Goal: Task Accomplishment & Management: Use online tool/utility

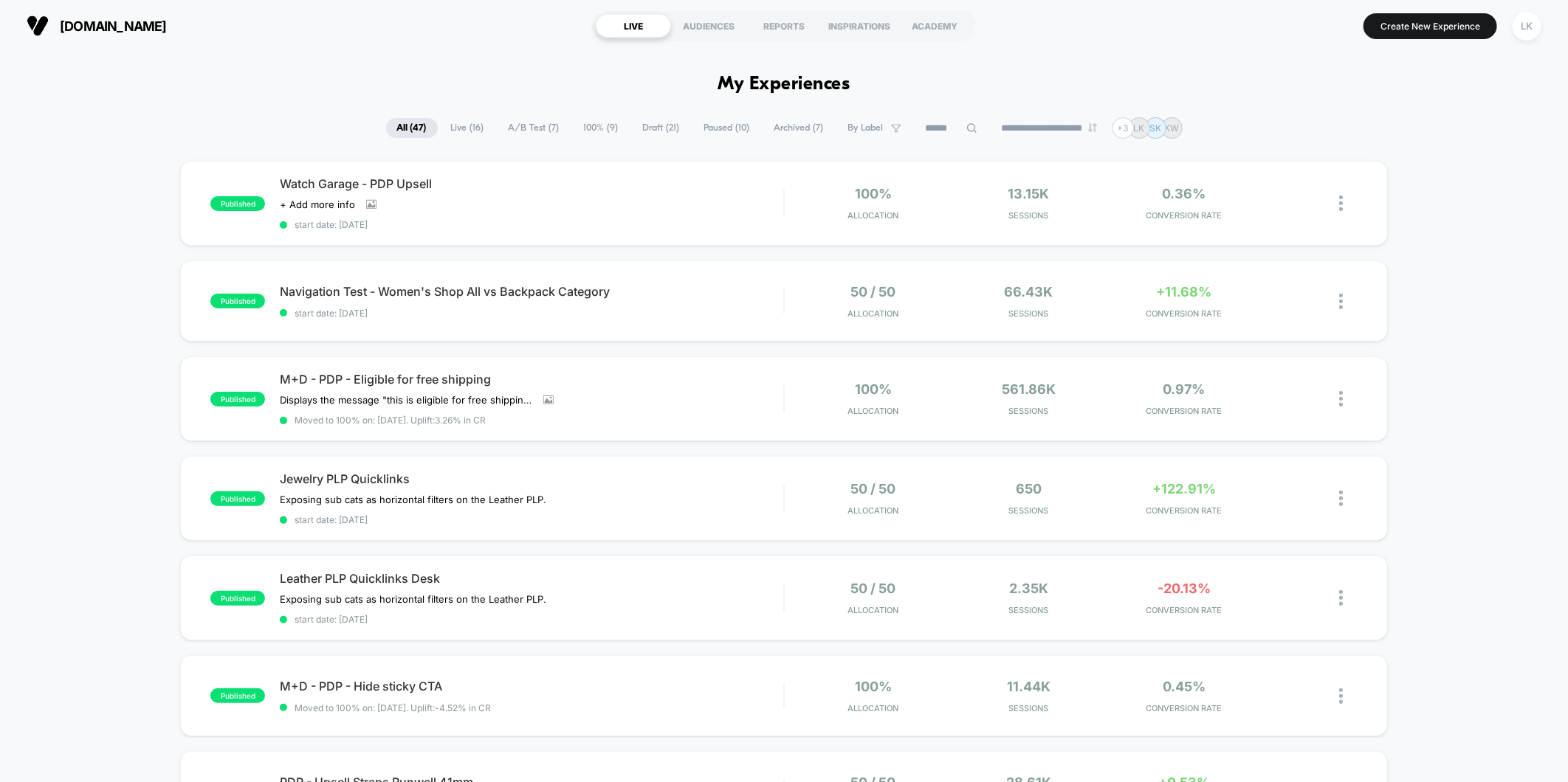
click at [646, 129] on span "Draft ( 21 )" at bounding box center [661, 128] width 59 height 20
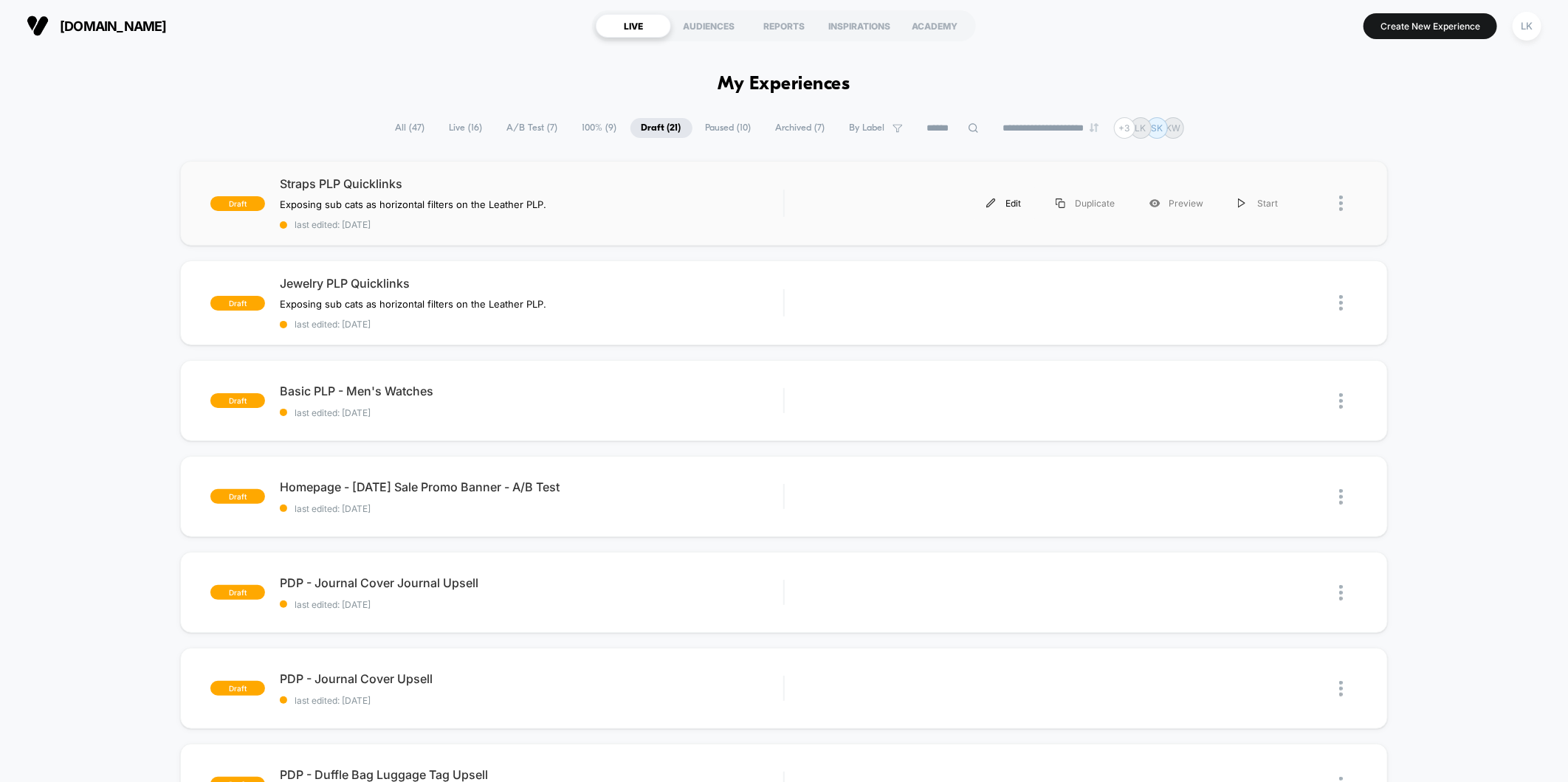
click at [1015, 204] on div "Edit" at bounding box center [1003, 203] width 69 height 34
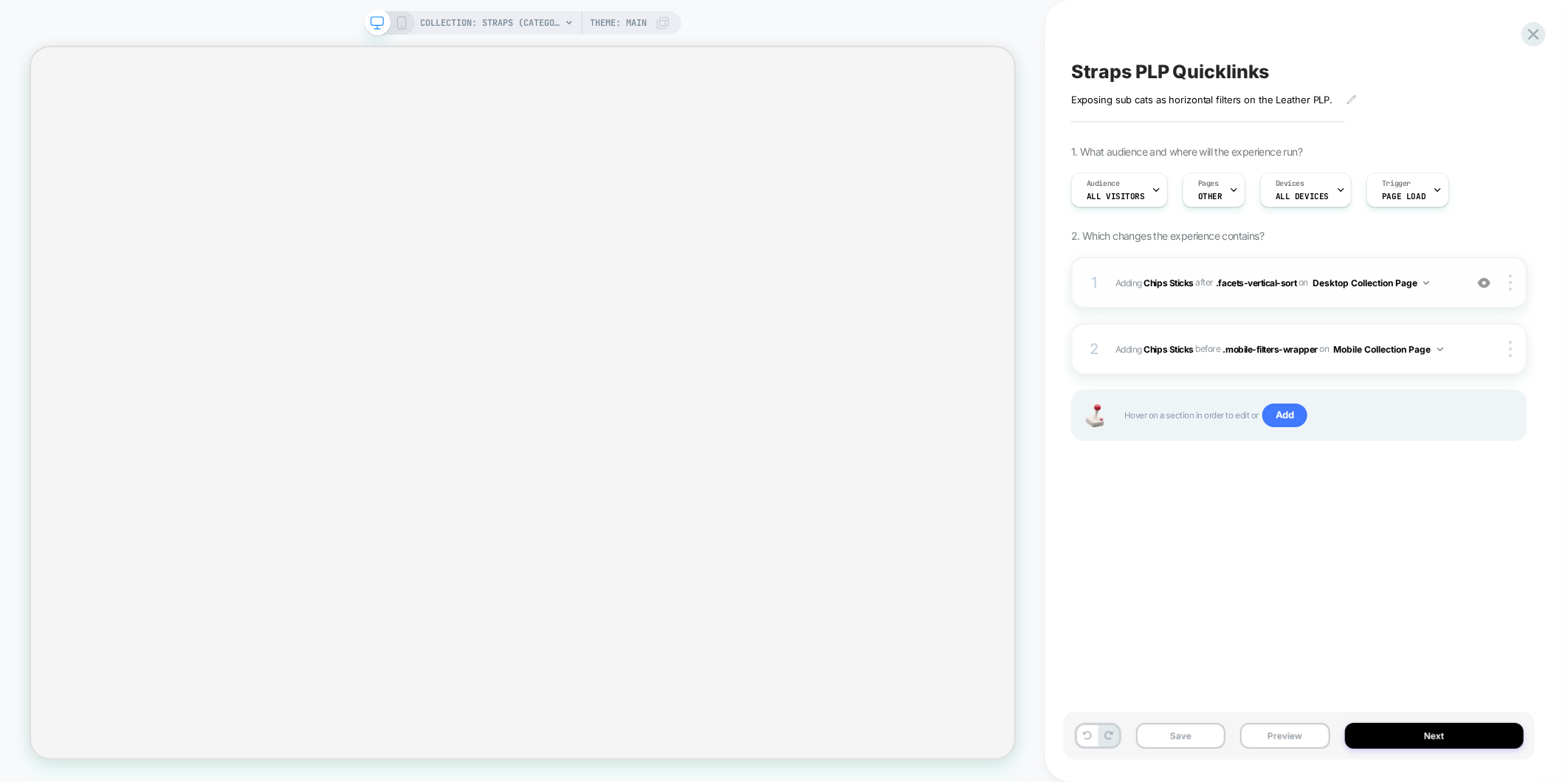
click at [1440, 300] on div "1 #_loomi_addon_1757945042879_dup1758315485 Adding Chips Sticks AFTER .facets-v…" at bounding box center [1299, 283] width 456 height 52
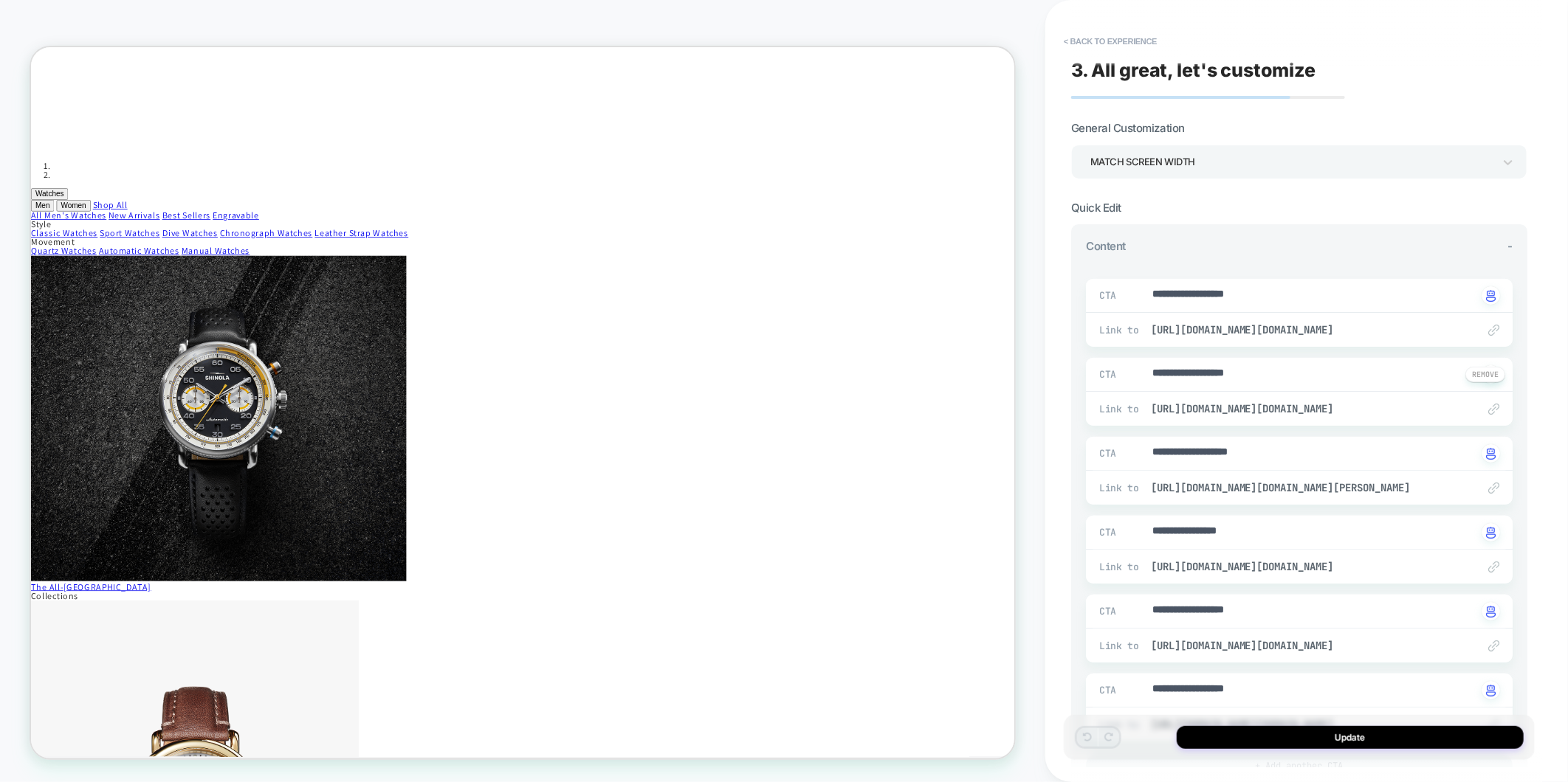
scroll to position [12, 0]
click at [1273, 329] on span "[URL][DOMAIN_NAME][DOMAIN_NAME]" at bounding box center [1306, 329] width 312 height 13
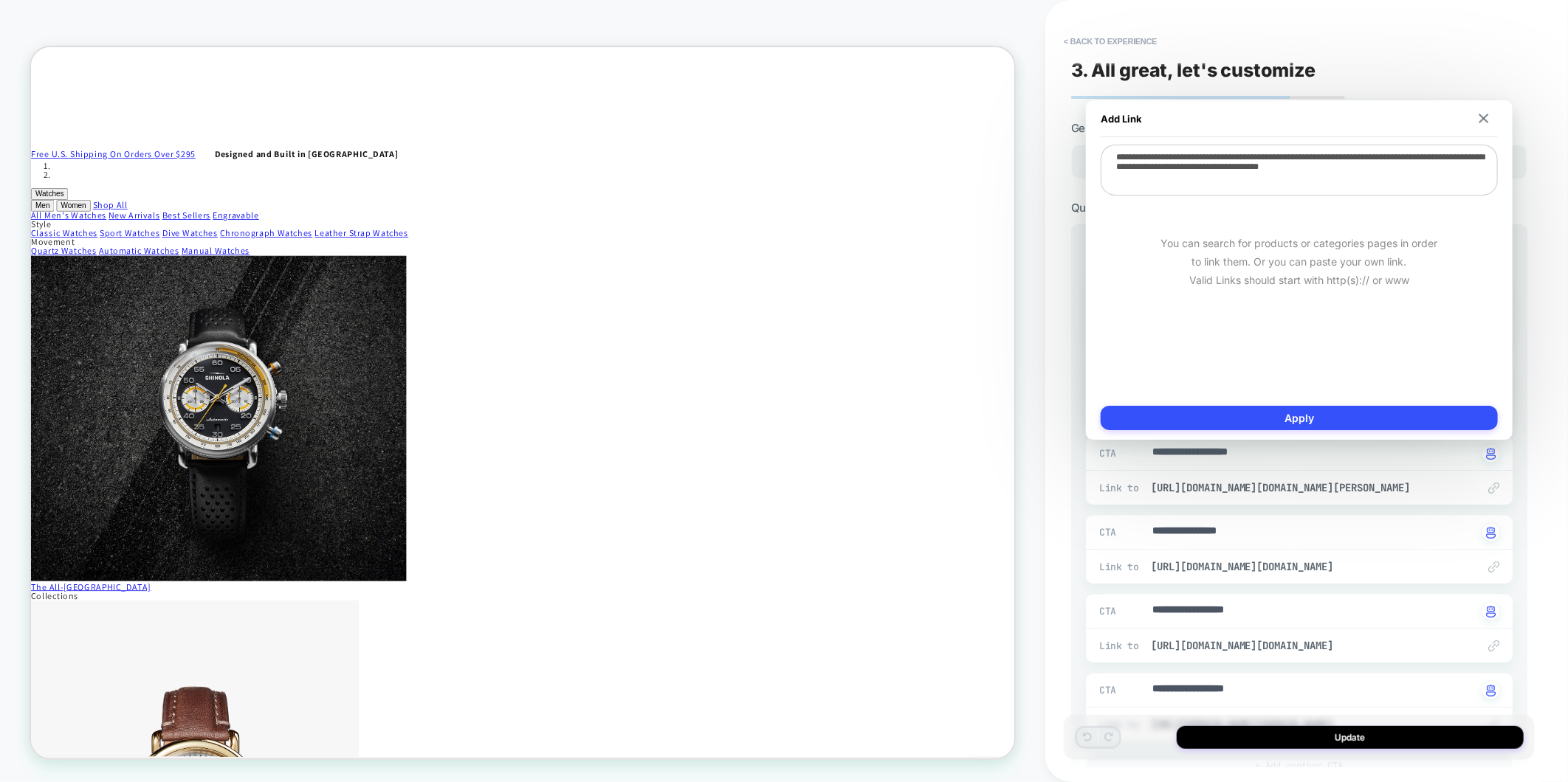
click at [1556, 301] on div "**********" at bounding box center [1306, 391] width 522 height 782
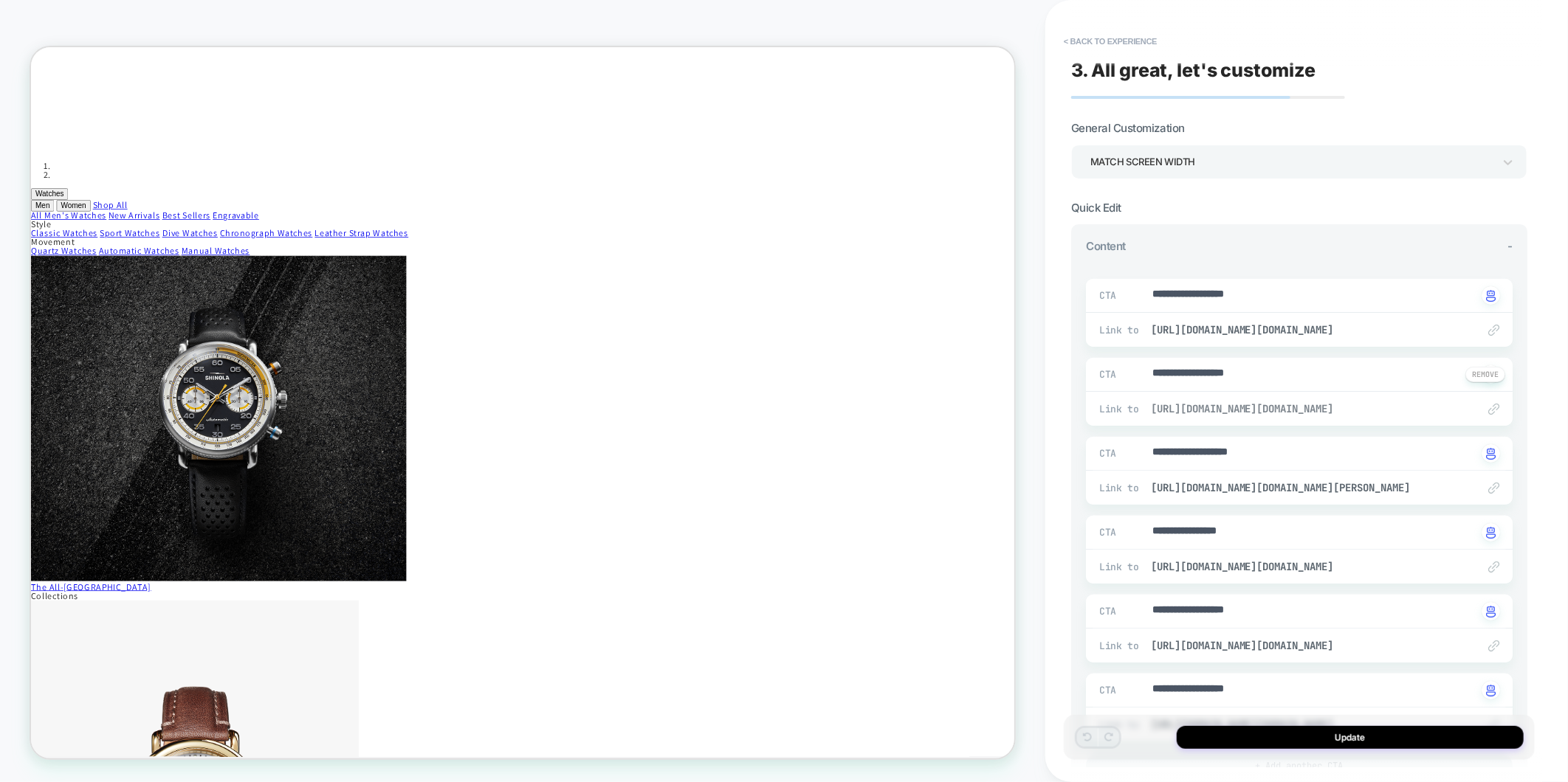
click at [1353, 413] on span "[URL][DOMAIN_NAME][DOMAIN_NAME]" at bounding box center [1306, 408] width 312 height 13
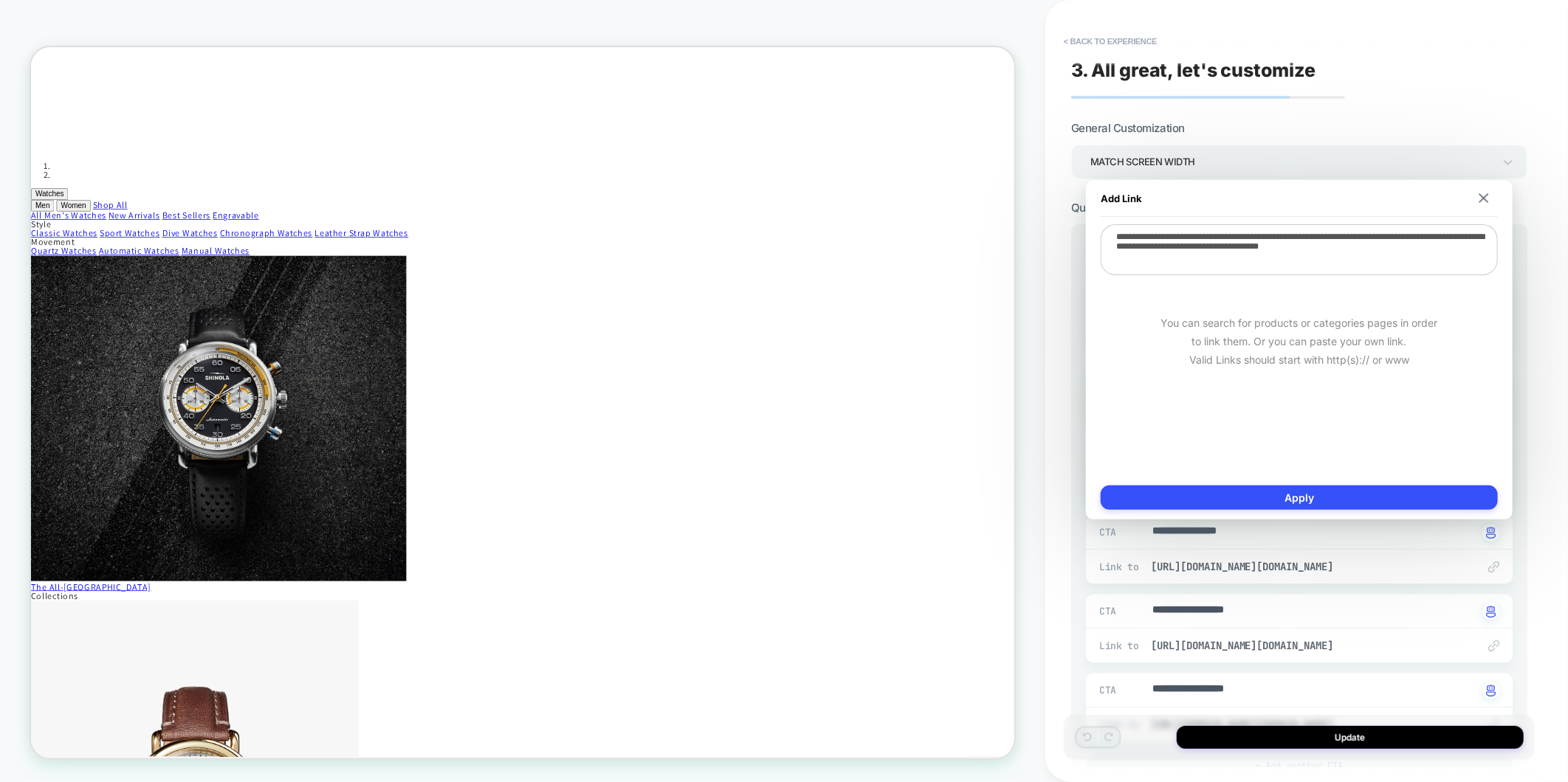
click at [1547, 319] on div "**********" at bounding box center [1306, 391] width 522 height 782
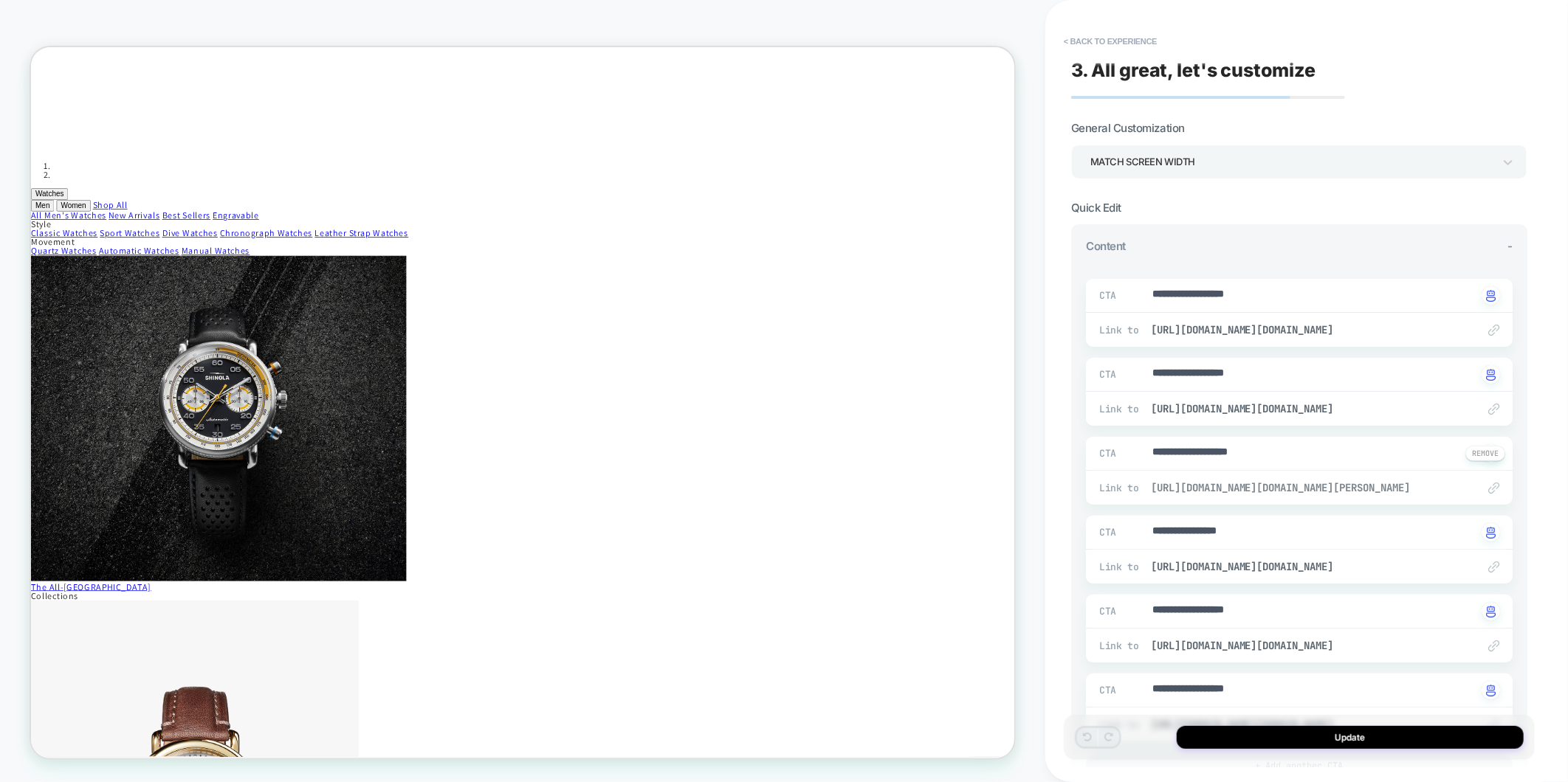
click at [1348, 490] on span "[URL][DOMAIN_NAME][DOMAIN_NAME][PERSON_NAME]" at bounding box center [1306, 487] width 312 height 13
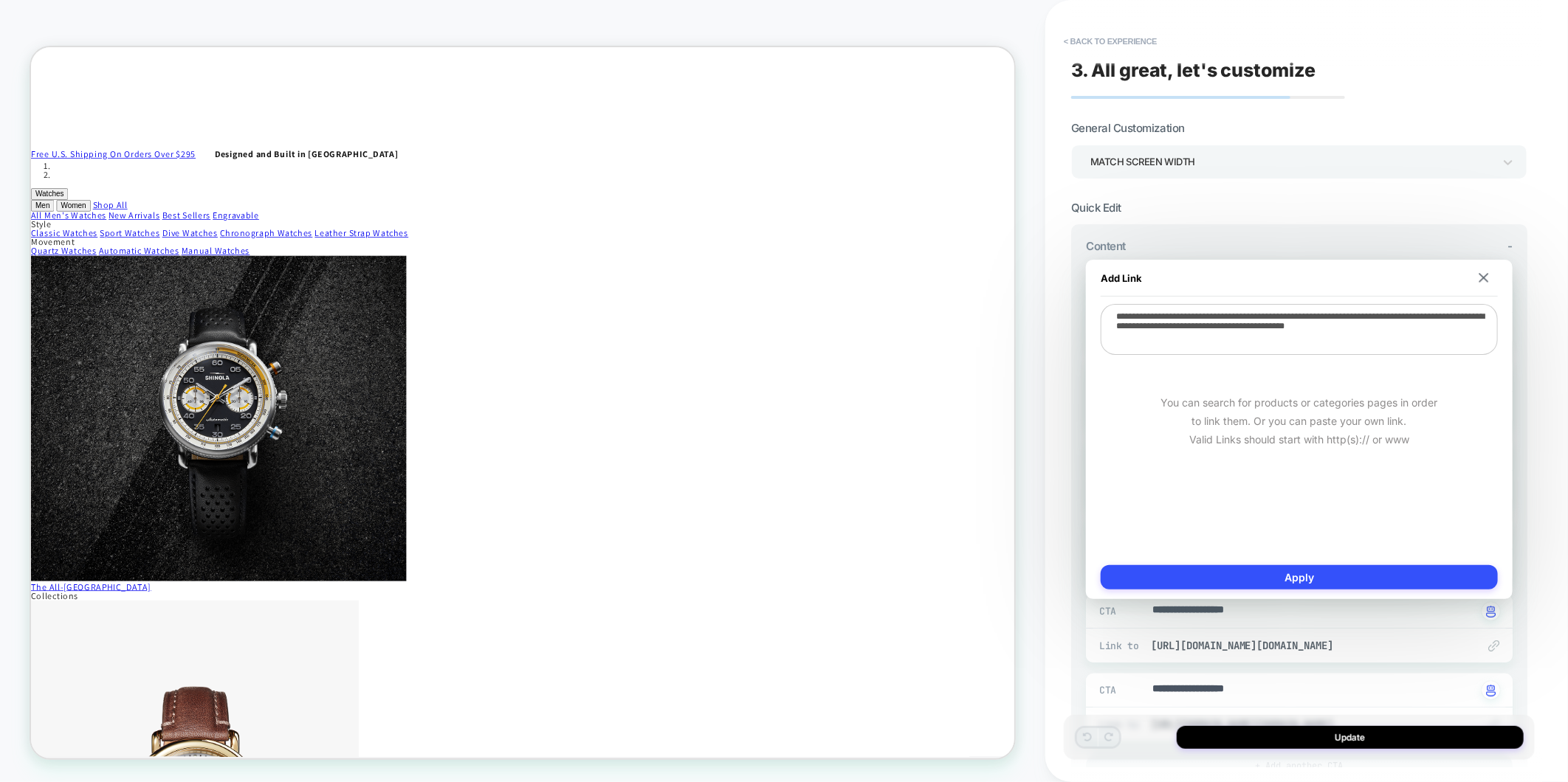
click at [1545, 464] on div "**********" at bounding box center [1306, 391] width 522 height 782
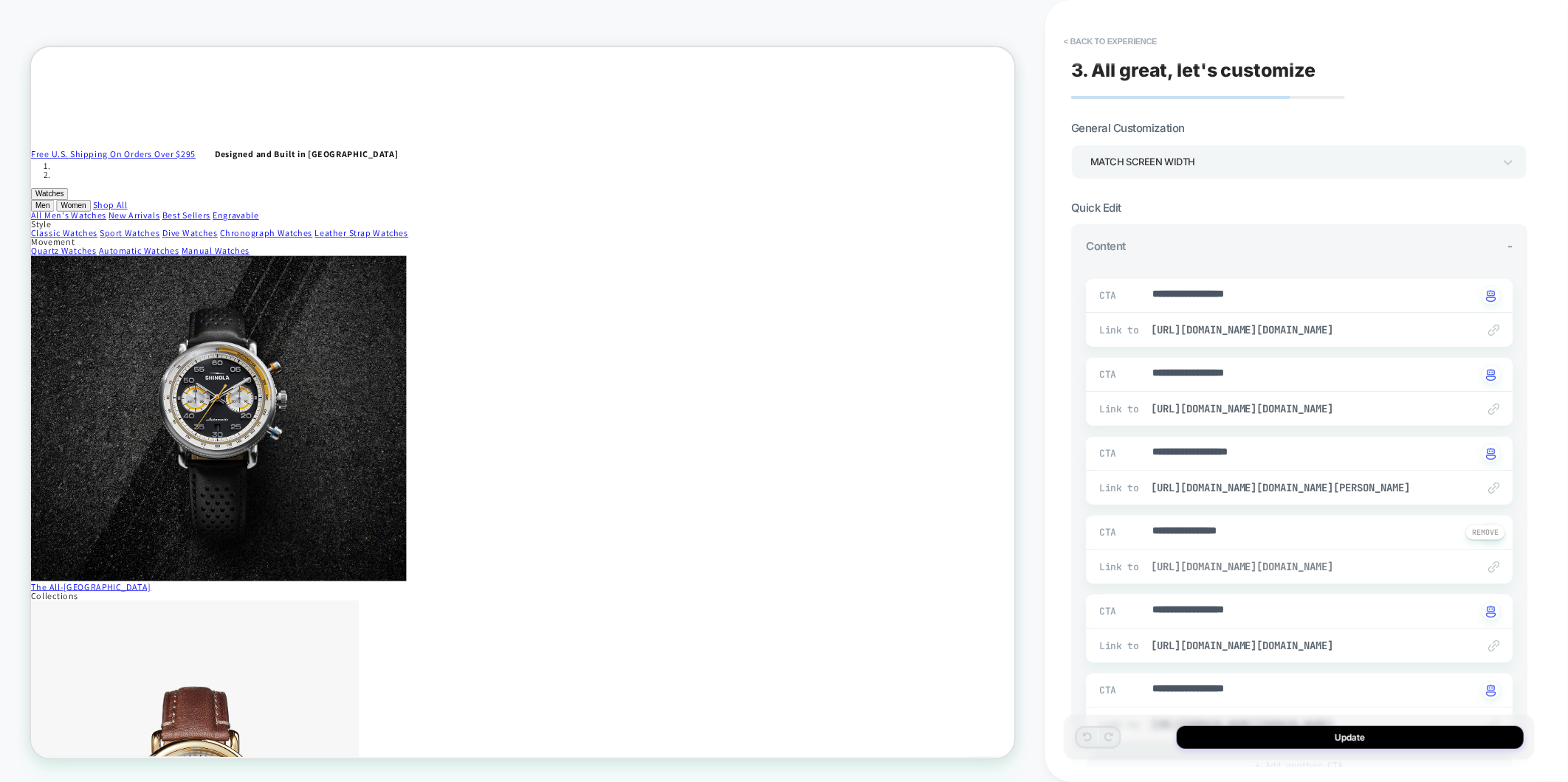
click at [1306, 571] on span "[URL][DOMAIN_NAME][DOMAIN_NAME]" at bounding box center [1306, 566] width 312 height 13
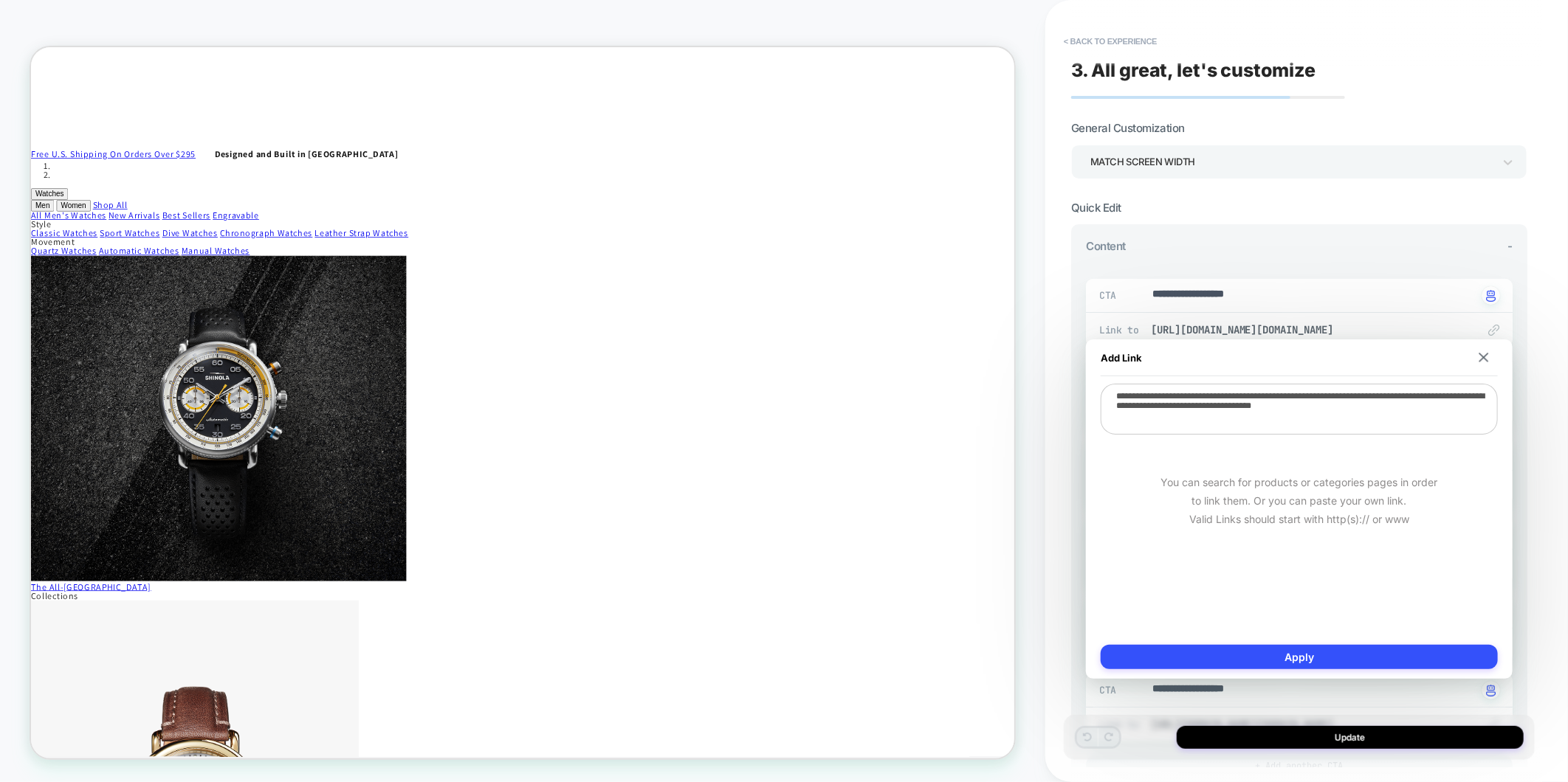
click at [1523, 510] on div "**********" at bounding box center [1299, 509] width 456 height 570
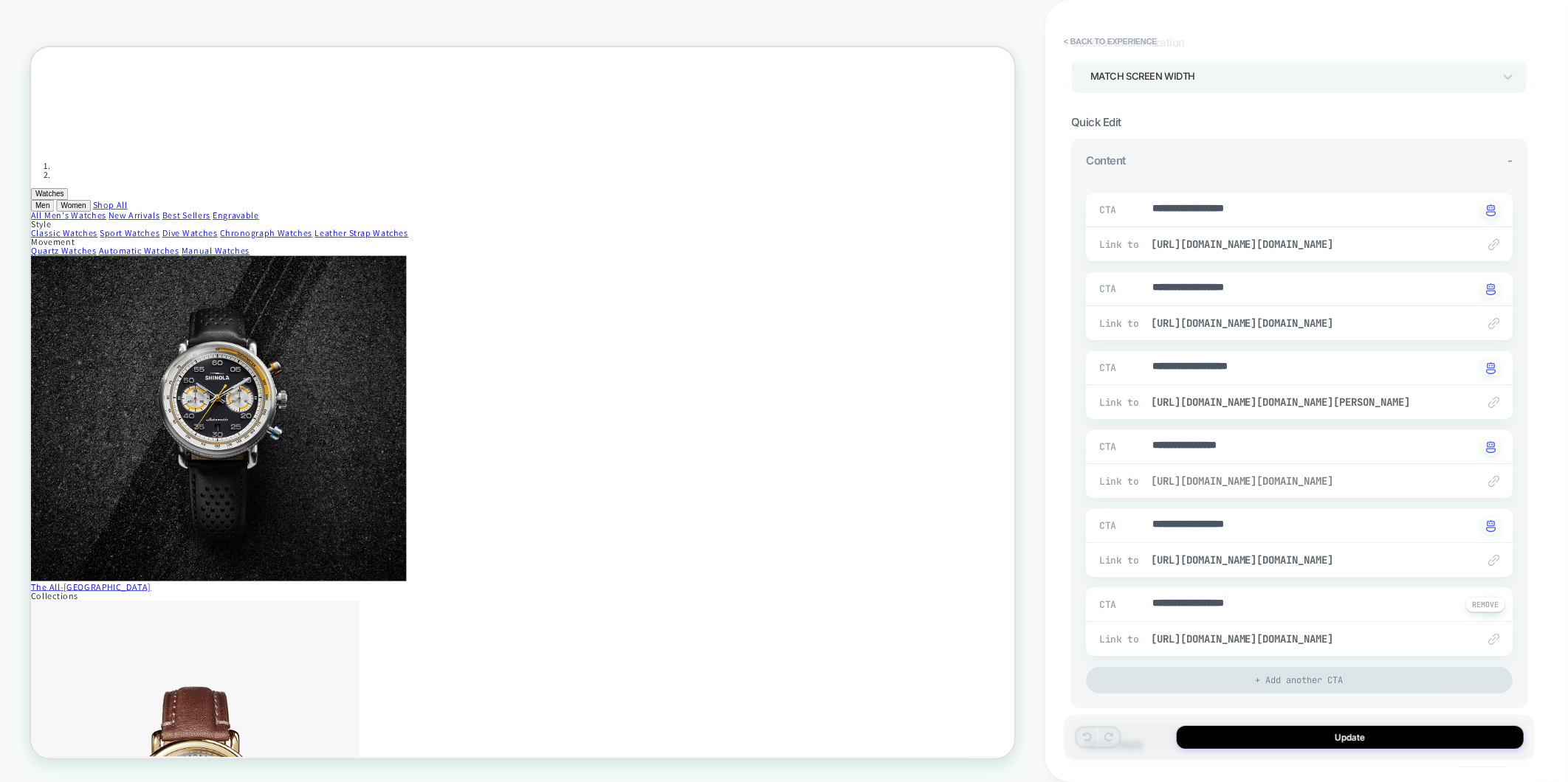
scroll to position [164, 0]
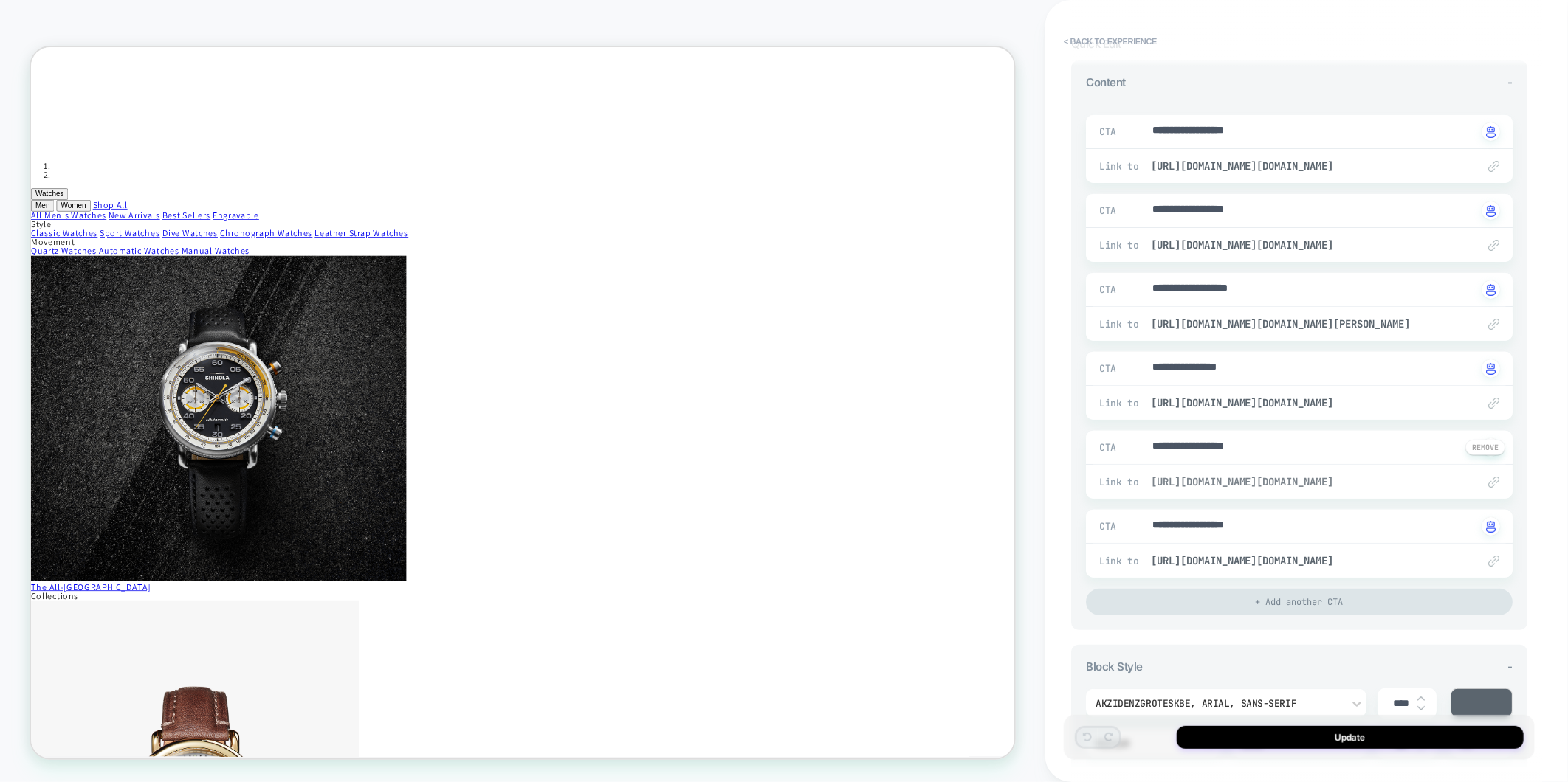
click at [1309, 480] on span "[URL][DOMAIN_NAME][DOMAIN_NAME]" at bounding box center [1306, 482] width 312 height 13
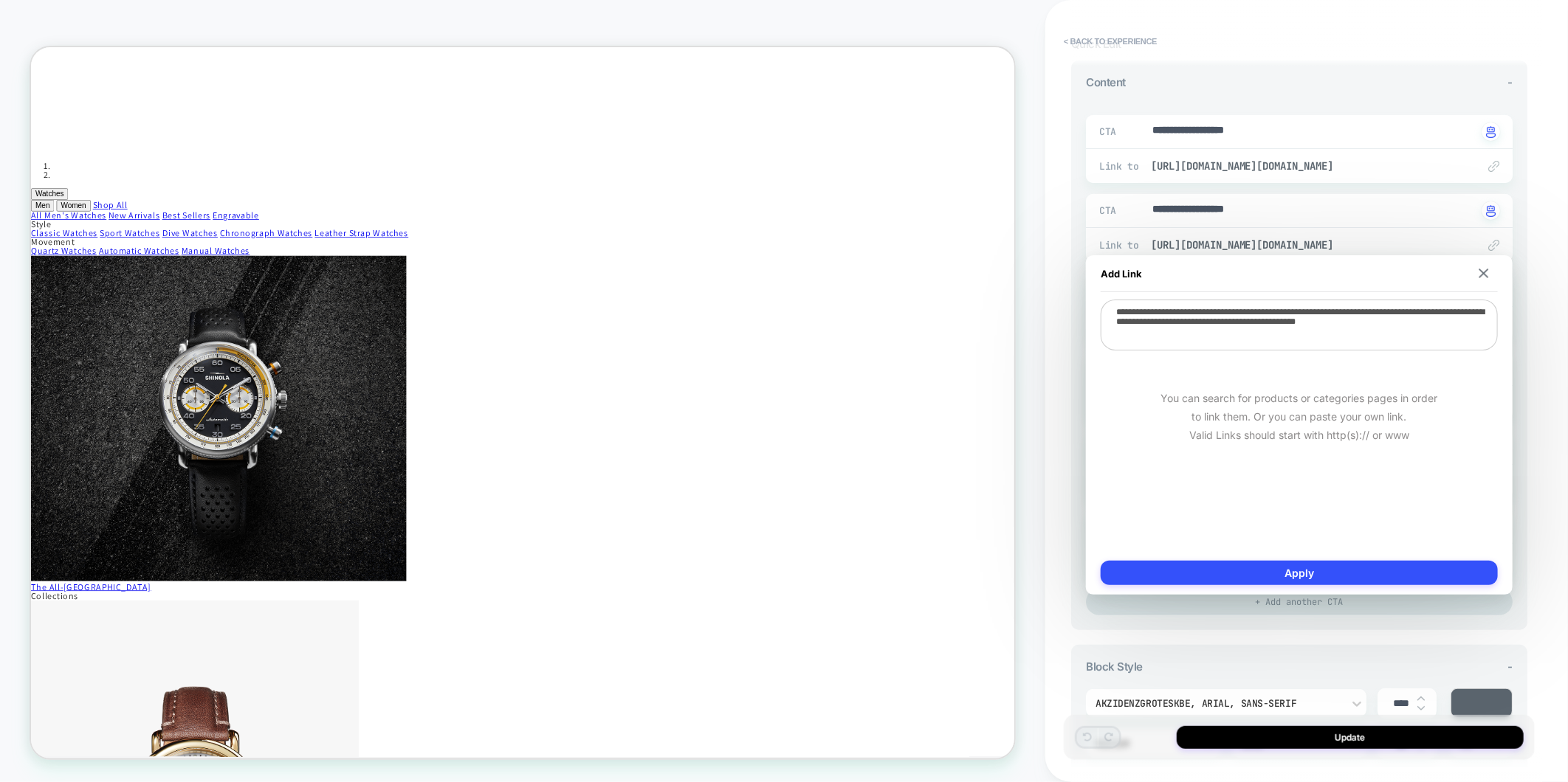
click at [1545, 438] on div "**********" at bounding box center [1306, 391] width 522 height 782
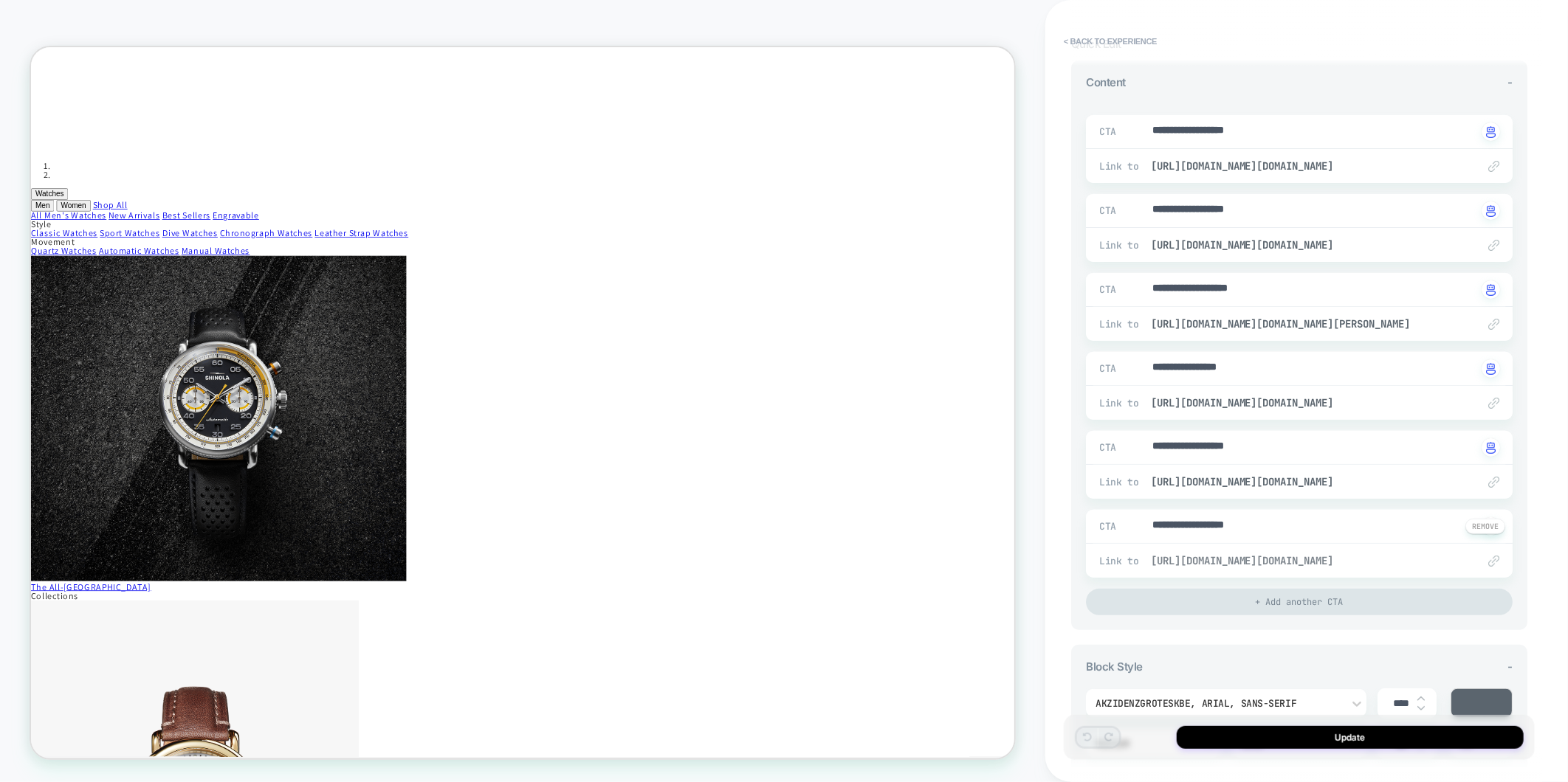
click at [1243, 567] on span "[URL][DOMAIN_NAME][DOMAIN_NAME]" at bounding box center [1306, 560] width 312 height 13
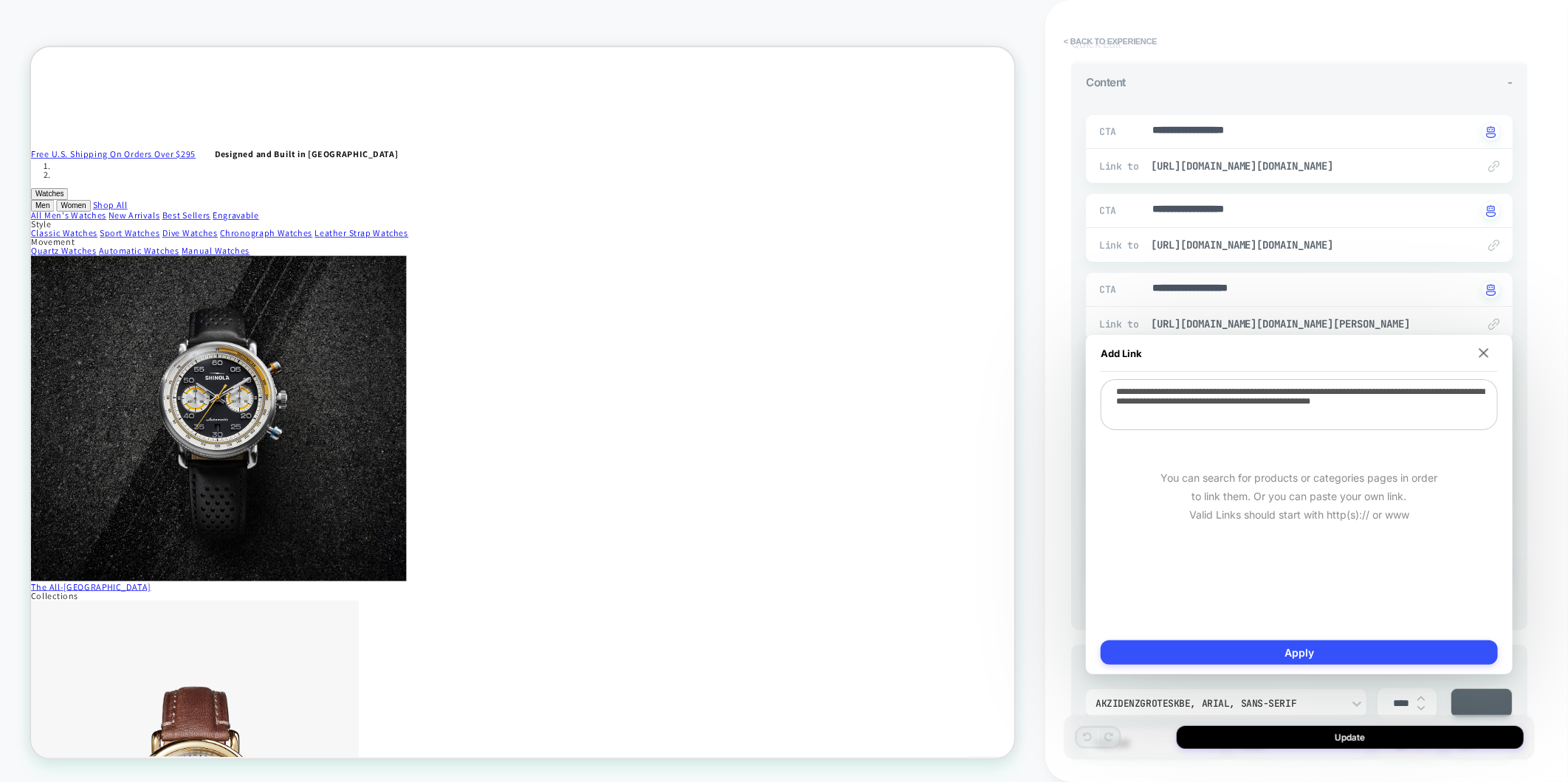
click at [1548, 546] on div "**********" at bounding box center [1306, 391] width 522 height 782
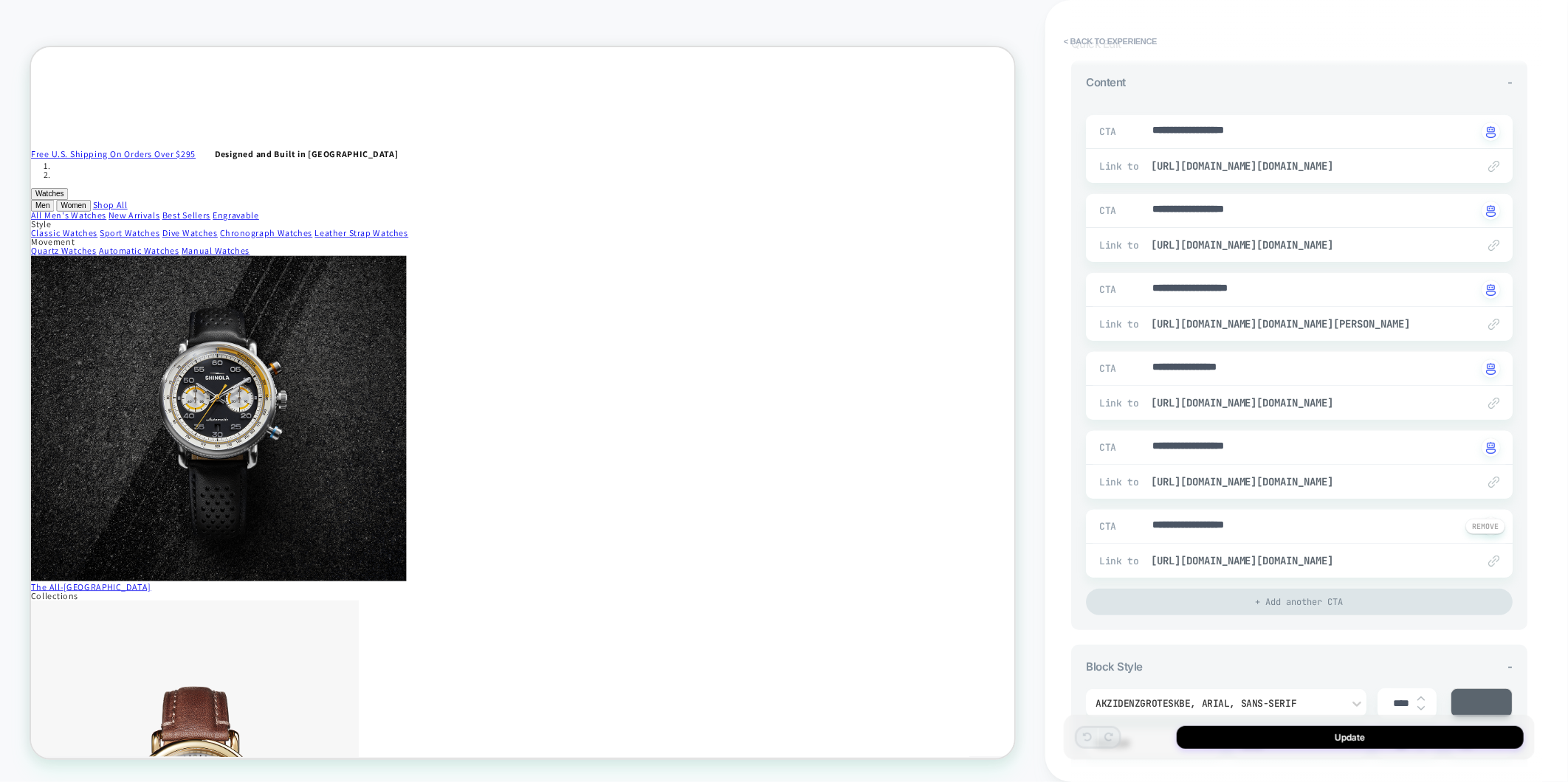
scroll to position [410, 0]
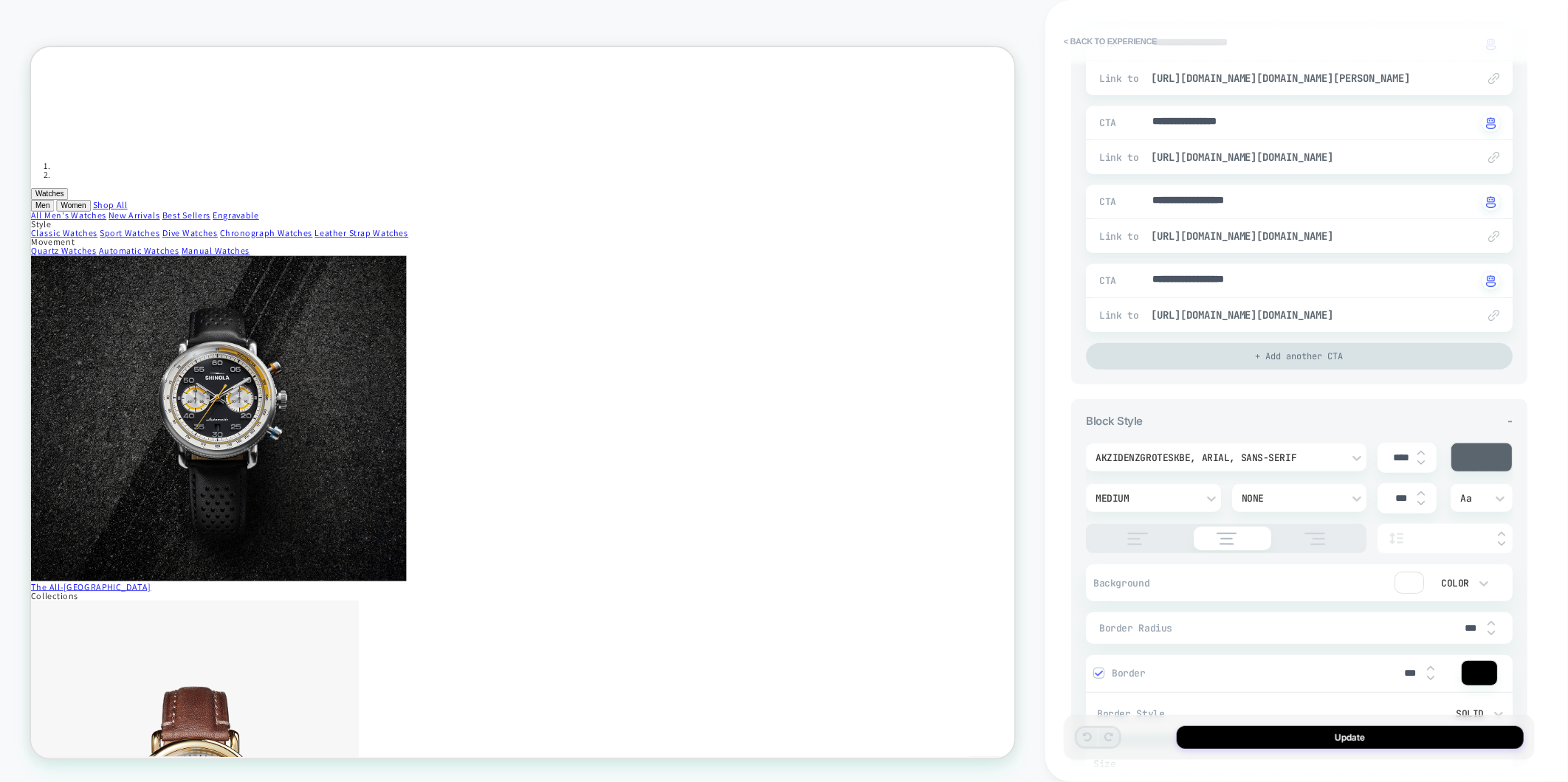
click at [1255, 366] on div "+ Add another CTA" at bounding box center [1299, 357] width 426 height 27
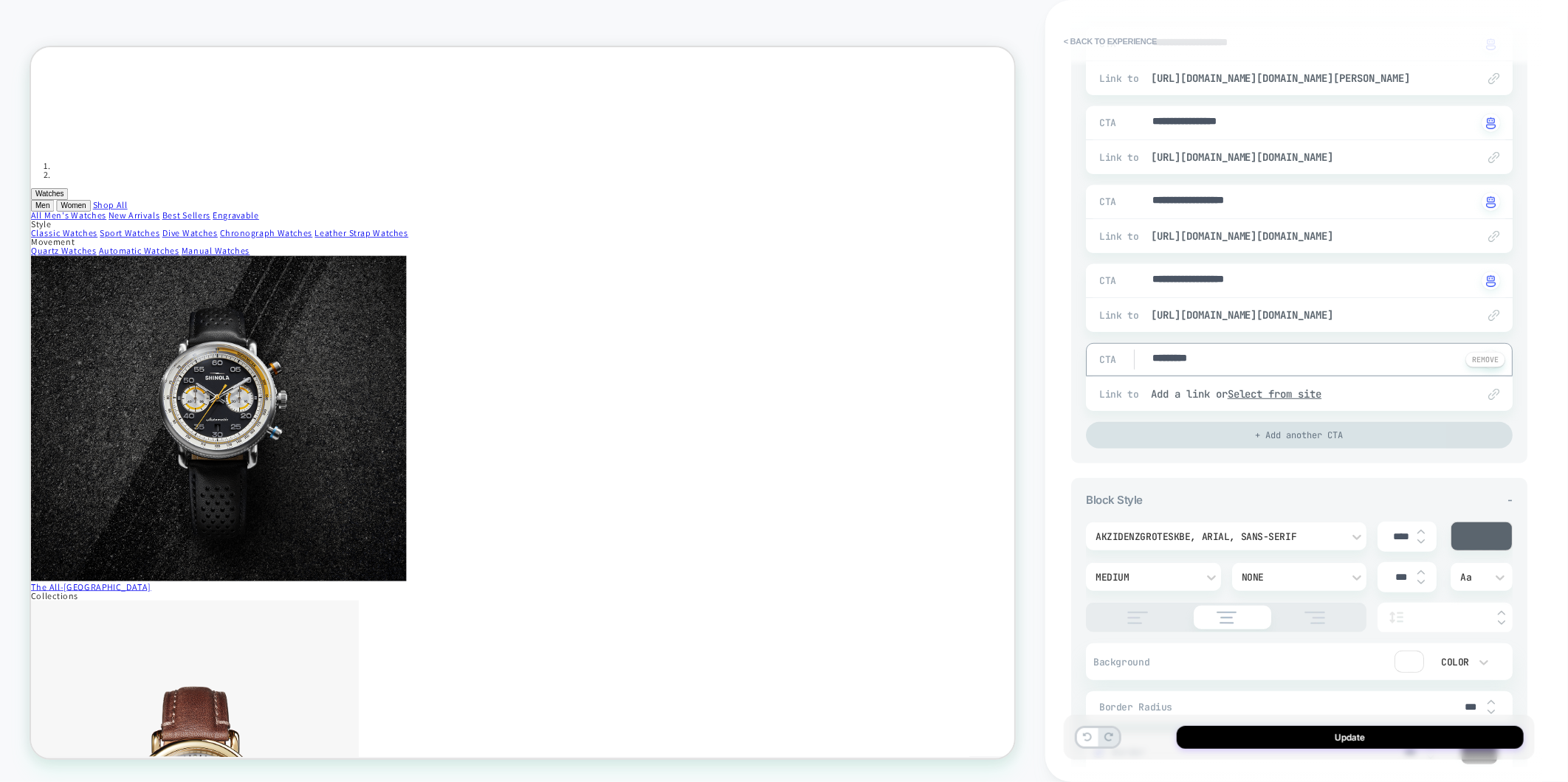
click at [1478, 364] on button at bounding box center [1484, 360] width 40 height 16
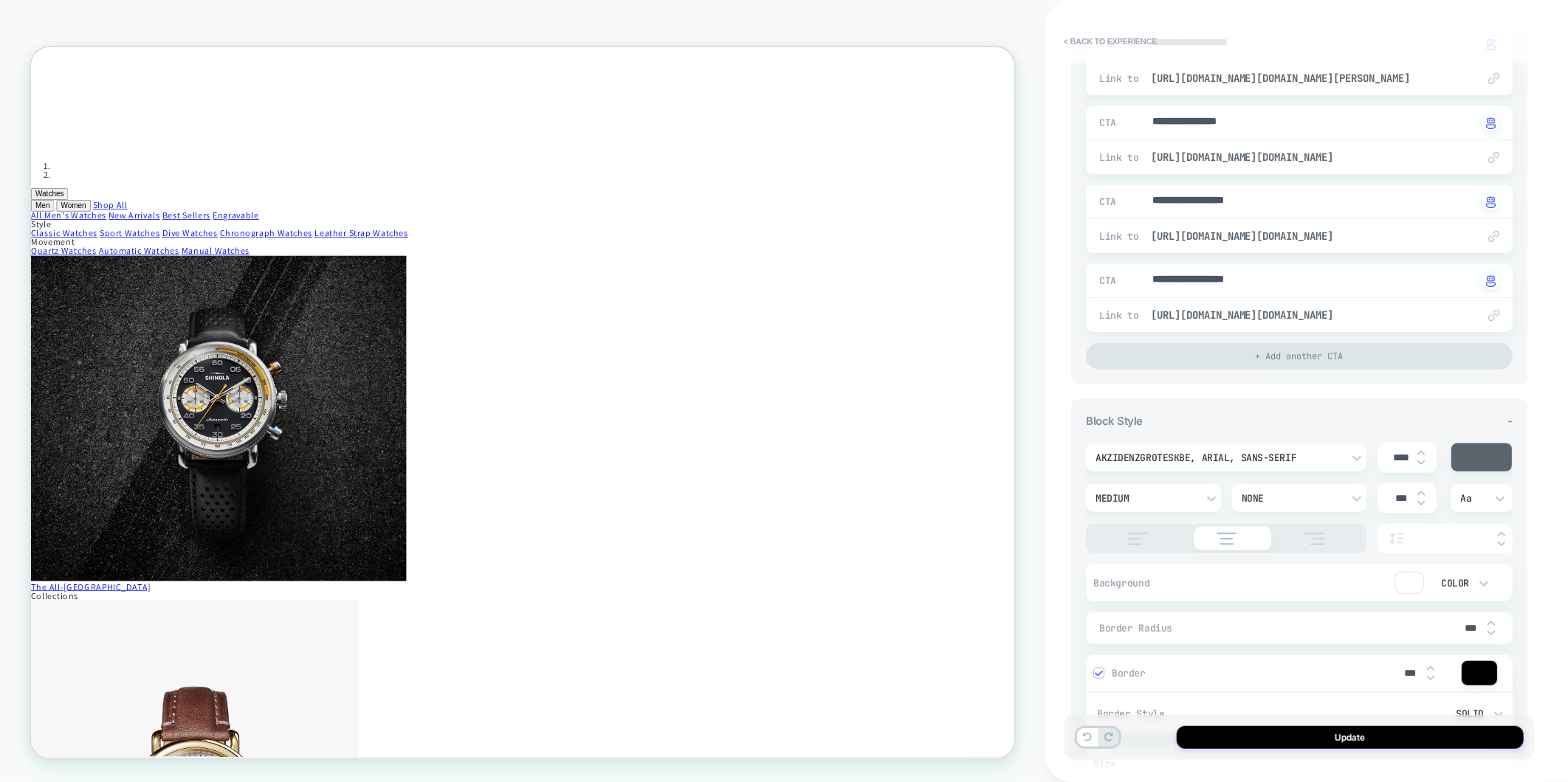
scroll to position [0, 0]
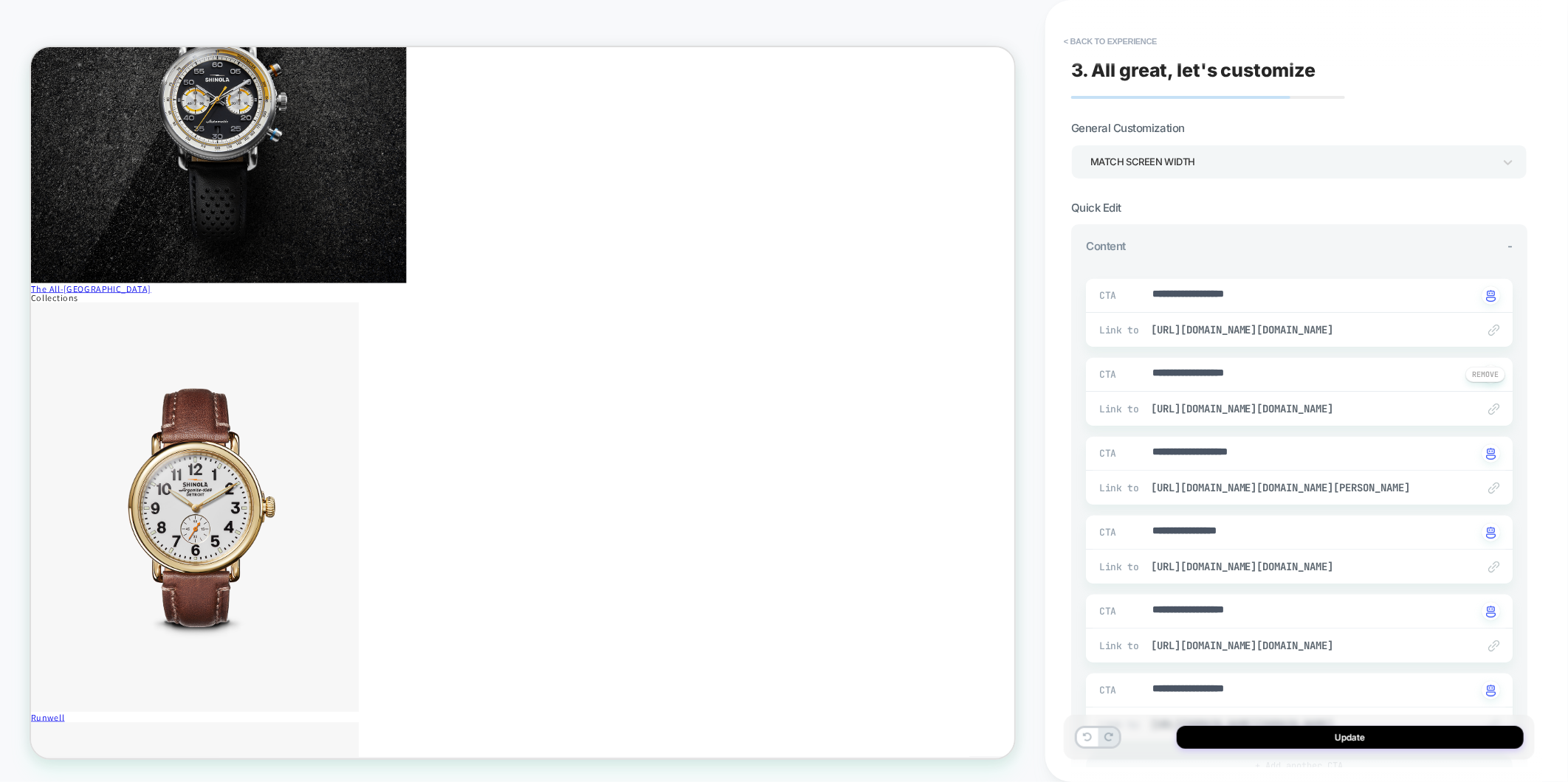
type textarea "*"
click at [1103, 47] on button "< Back to experience" at bounding box center [1110, 41] width 108 height 23
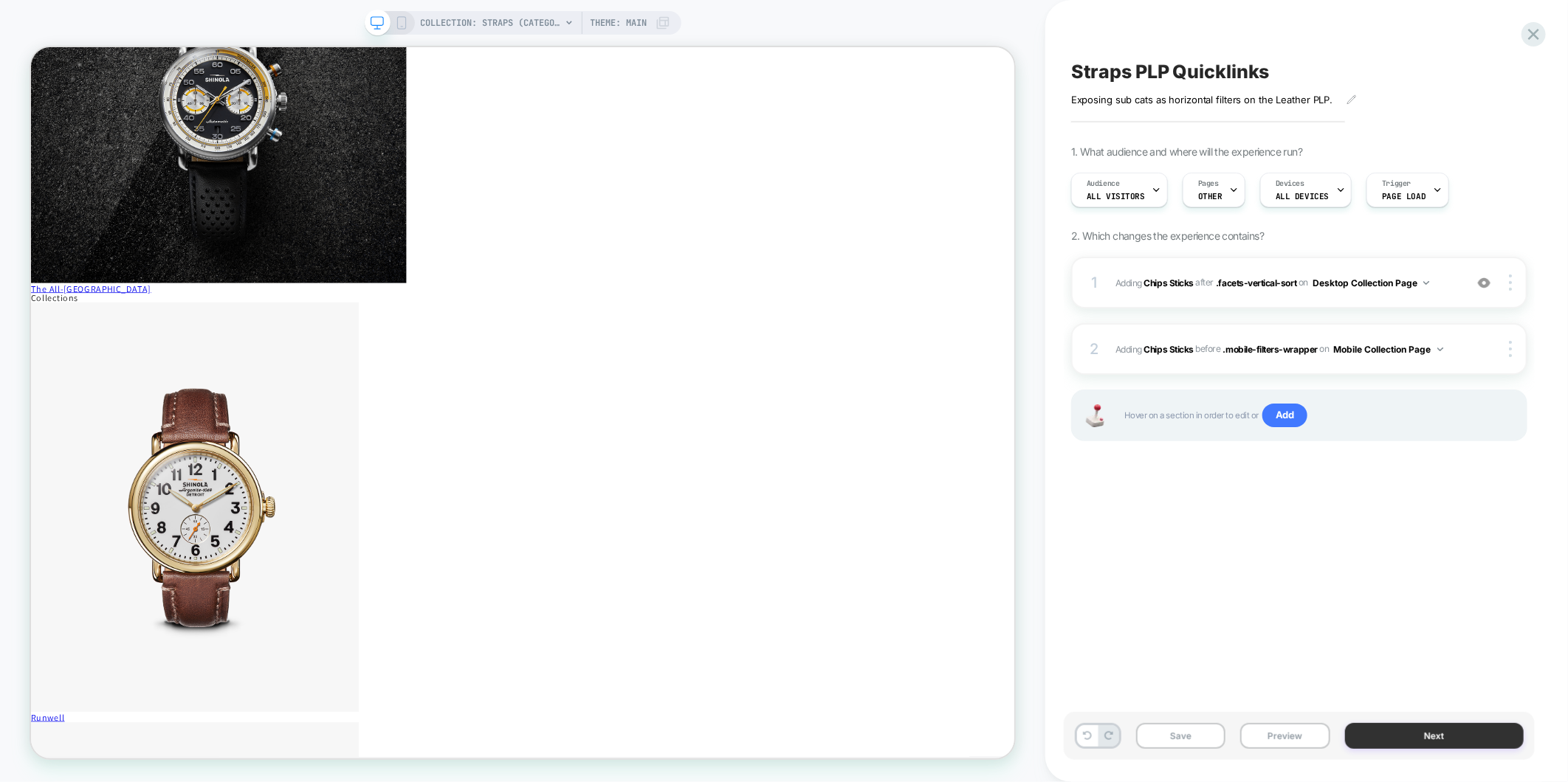
click at [1414, 727] on button "Next" at bounding box center [1434, 735] width 180 height 26
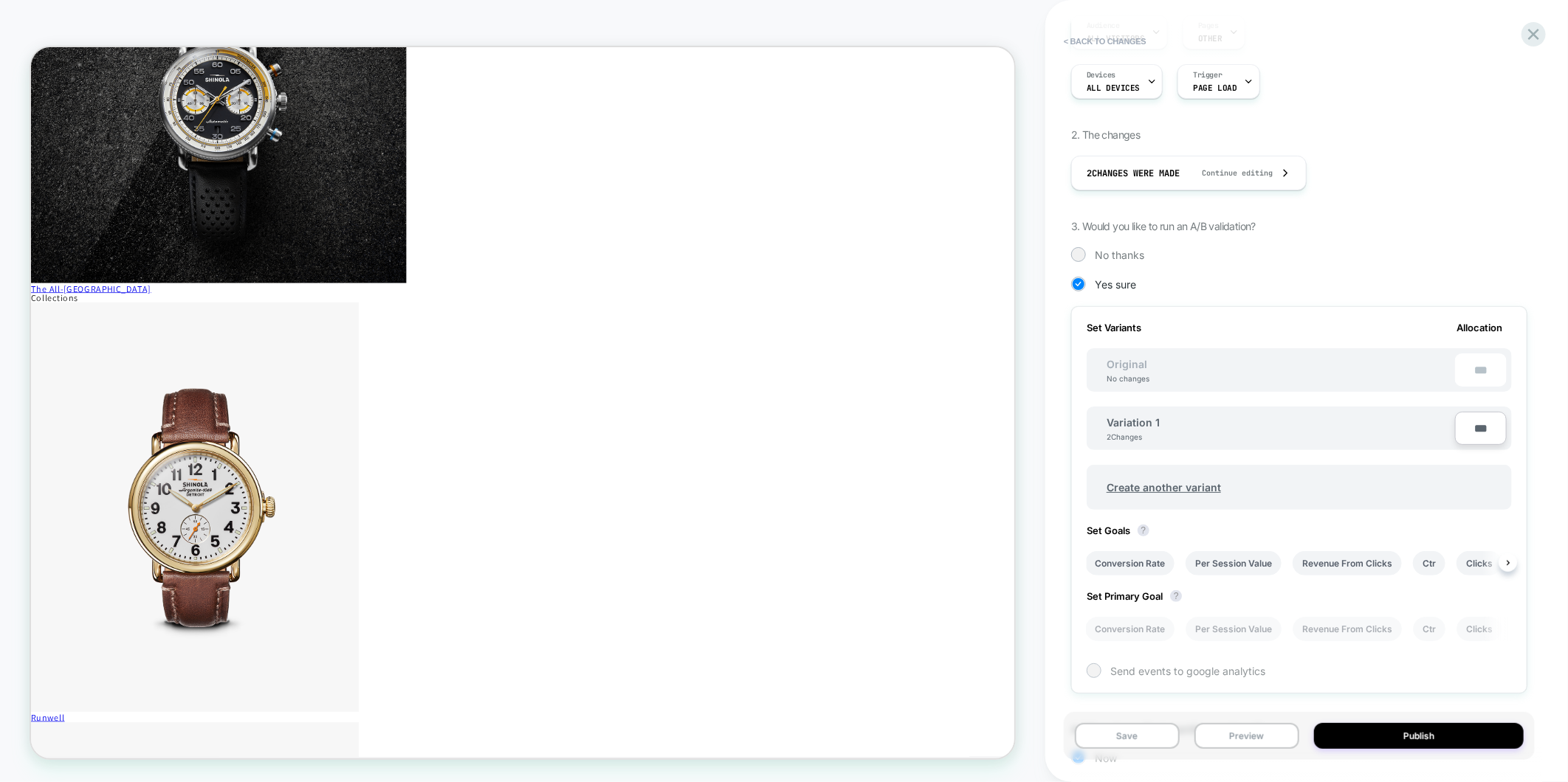
scroll to position [246, 0]
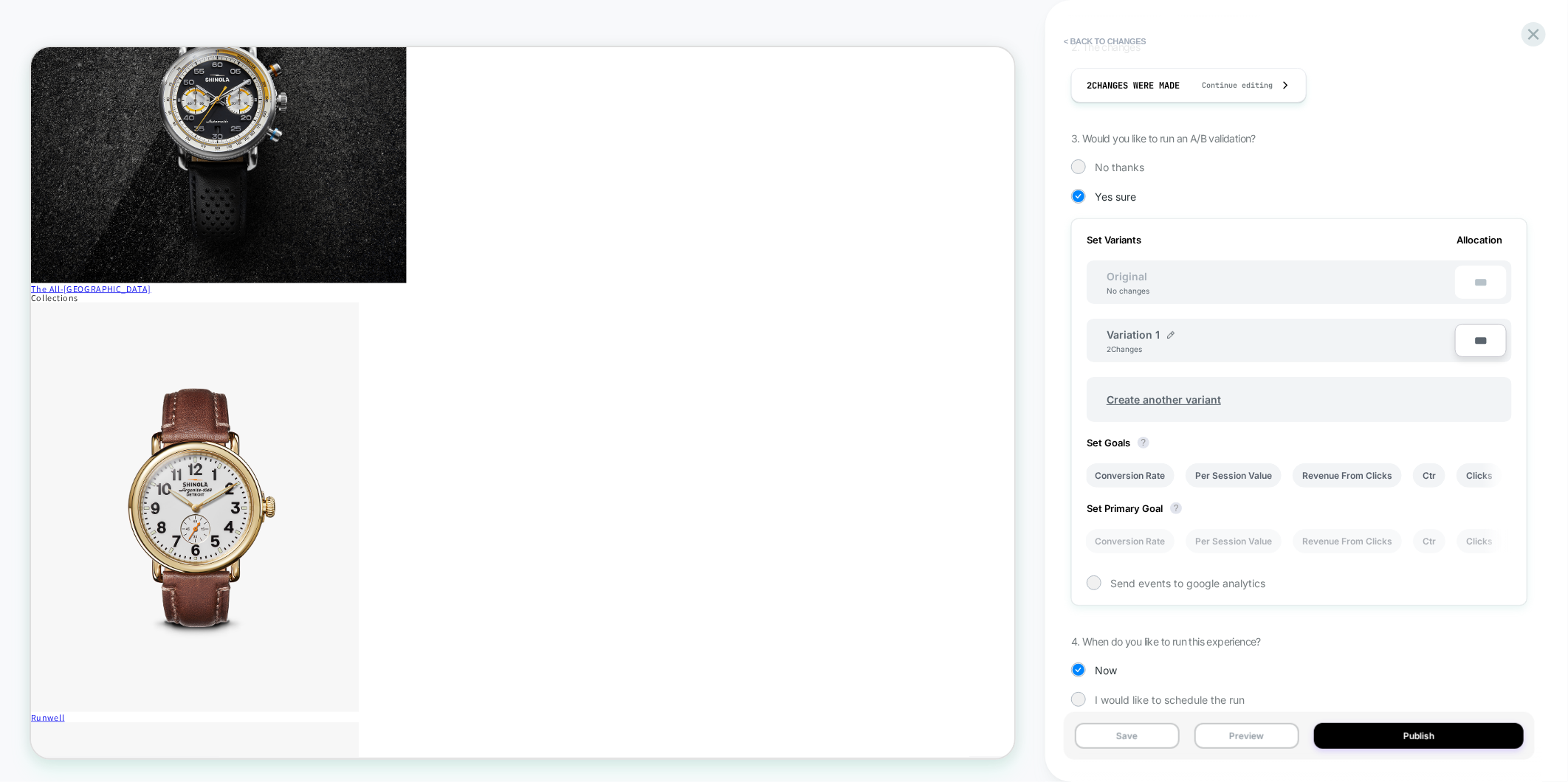
click at [1098, 437] on span "Set Goals ?" at bounding box center [1121, 443] width 70 height 12
click at [1105, 466] on li "Conversion Rate" at bounding box center [1130, 475] width 89 height 24
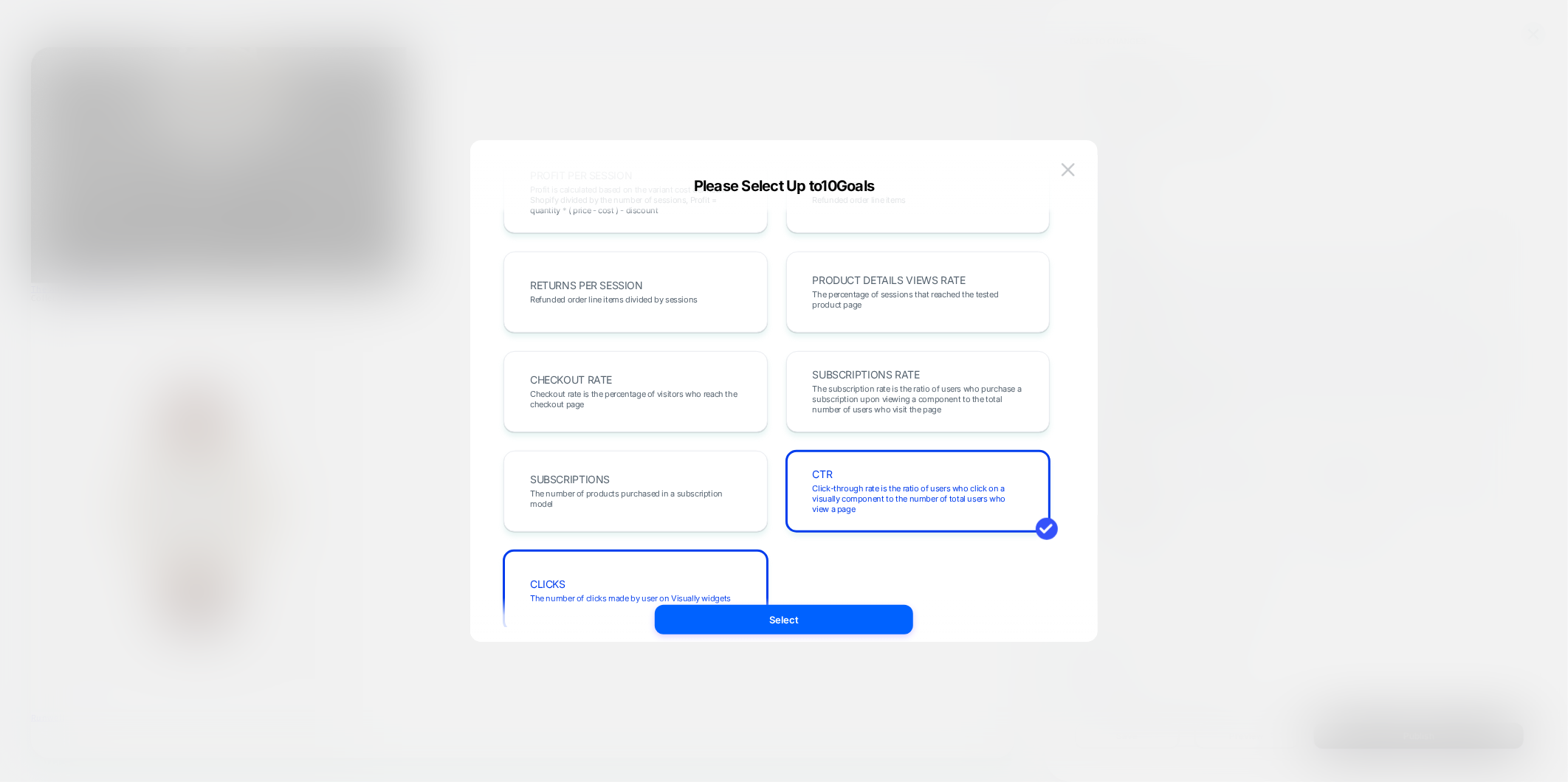
scroll to position [509, 0]
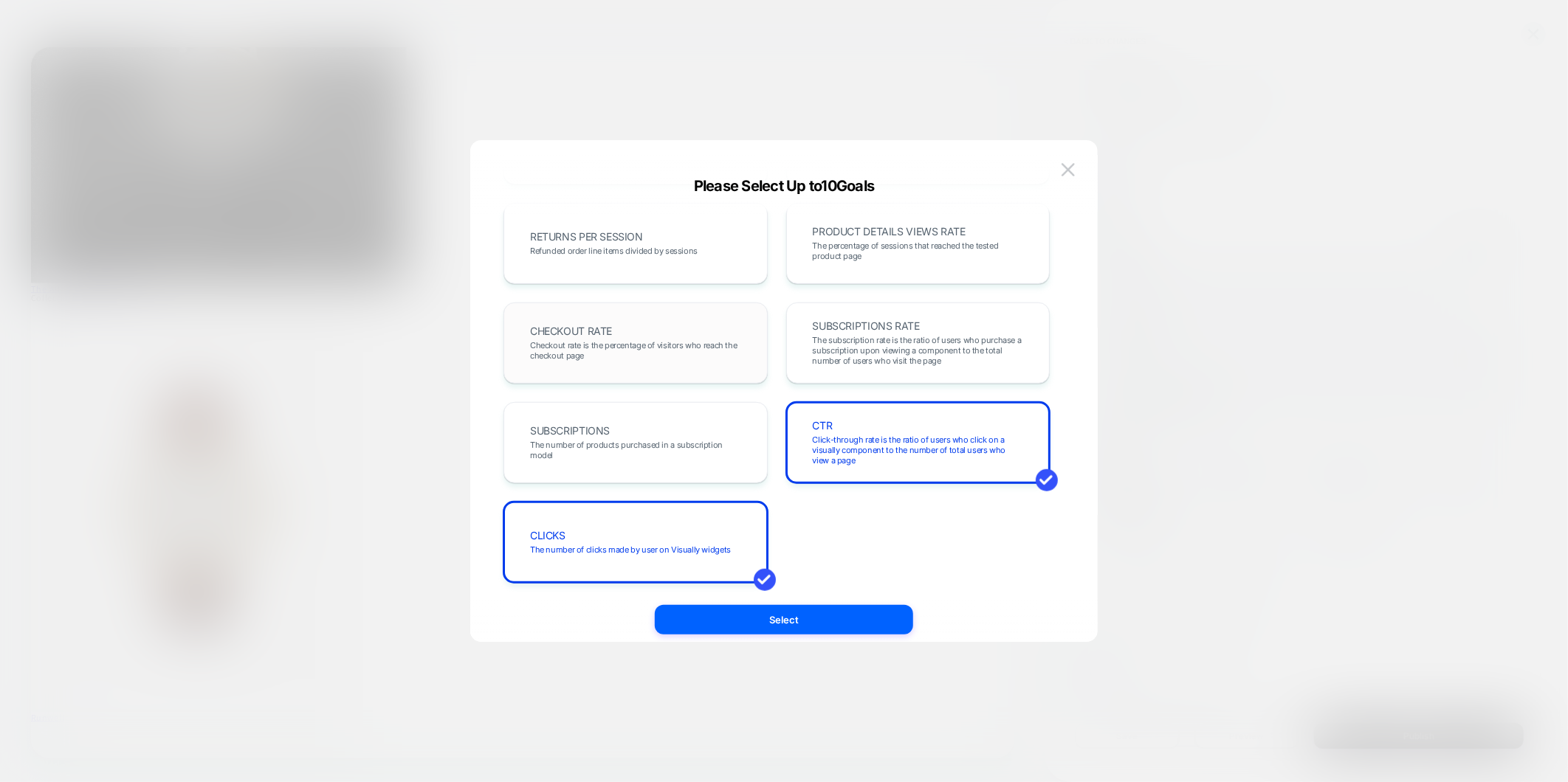
click at [718, 358] on span "Checkout rate is the percentage of visitors who reach the checkout page" at bounding box center [636, 350] width 211 height 20
click at [779, 627] on button "Select" at bounding box center [783, 620] width 258 height 30
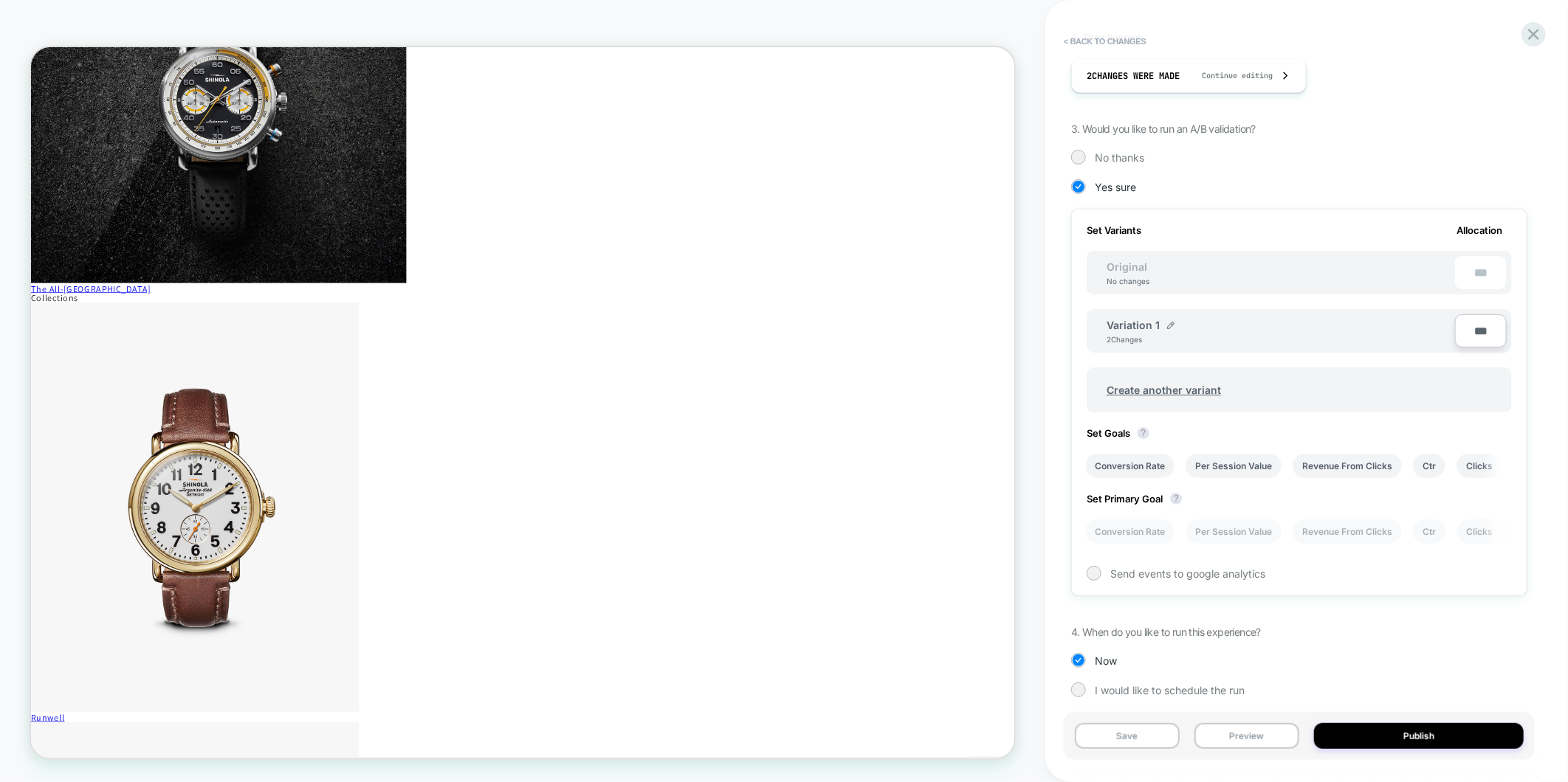
scroll to position [261, 0]
click at [1437, 733] on button "Publish" at bounding box center [1419, 735] width 209 height 26
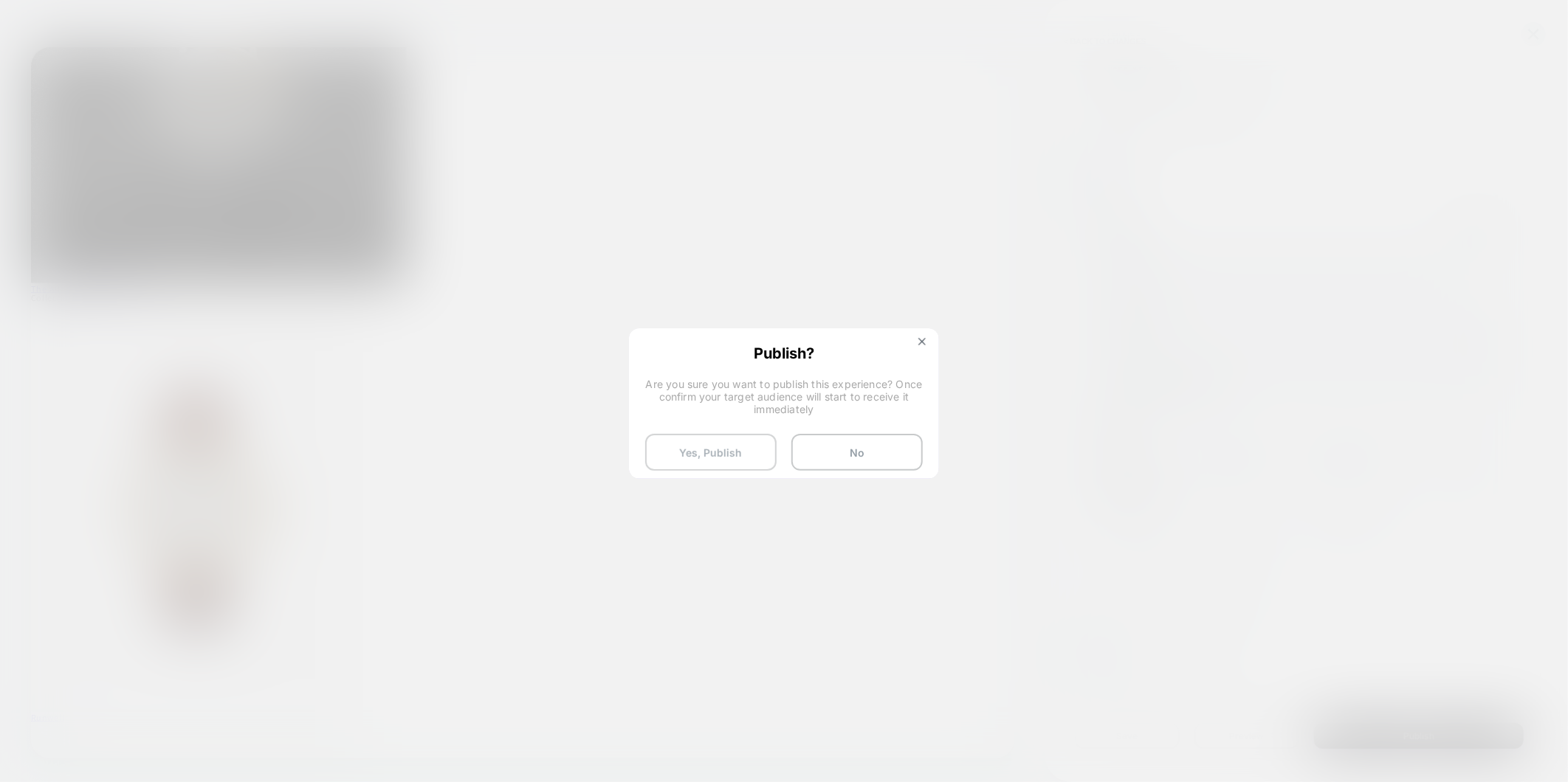
click at [722, 453] on button "Yes, Publish" at bounding box center [711, 452] width 131 height 37
